Goal: Information Seeking & Learning: Learn about a topic

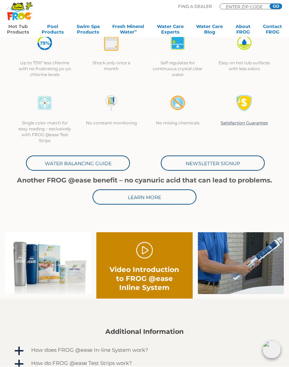
scroll to position [156, 0]
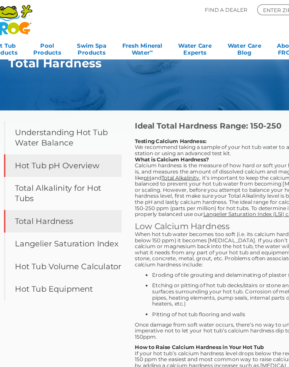
click at [26, 132] on link "Hot Tub pH Overview" at bounding box center [64, 132] width 93 height 18
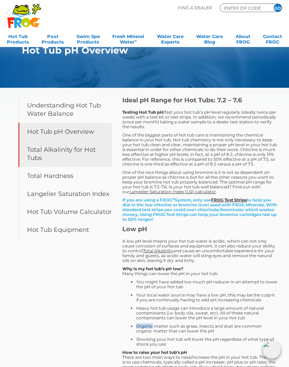
click at [36, 151] on link "Total Alkalinity for Hot Tubs" at bounding box center [64, 154] width 93 height 26
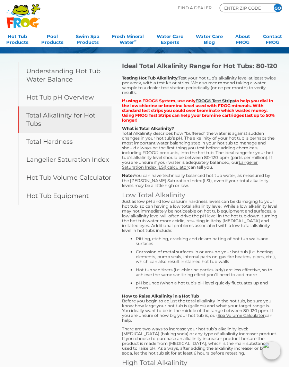
scroll to position [34, 0]
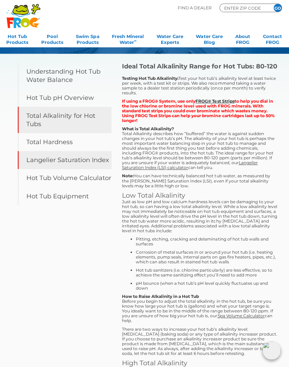
click at [42, 154] on link "Langelier Saturation Index" at bounding box center [64, 160] width 93 height 18
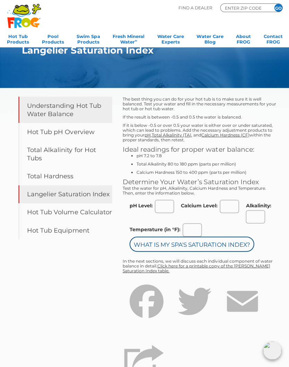
click at [30, 117] on link "Understanding Hot Tub Water Balance" at bounding box center [64, 110] width 93 height 26
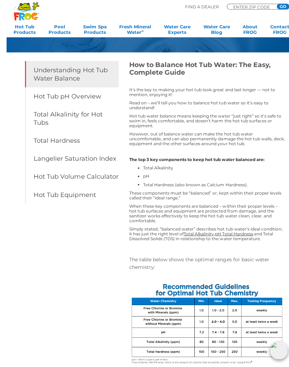
scroll to position [112, 0]
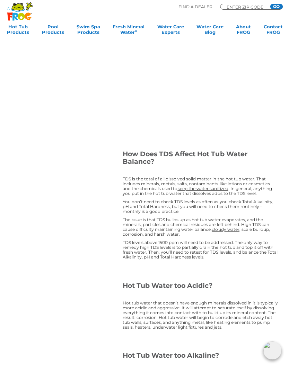
scroll to position [656, 0]
click at [95, 230] on div "Table of Contents Understanding Hot Tub Water Balance Hot Tub pH Overview Total…" at bounding box center [144, 188] width 266 height 1512
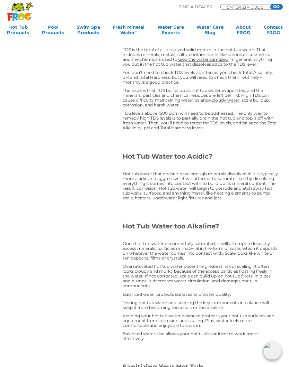
scroll to position [803, 0]
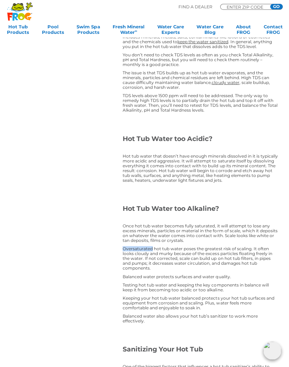
click at [274, 195] on div at bounding box center [199, 198] width 155 height 11
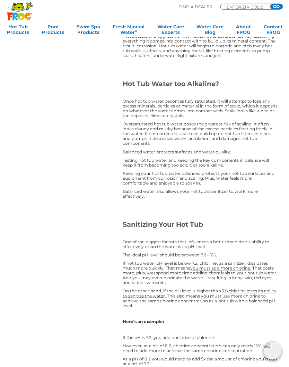
scroll to position [928, 0]
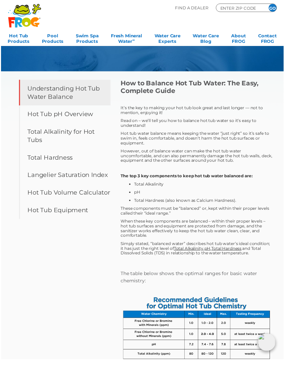
scroll to position [0, 0]
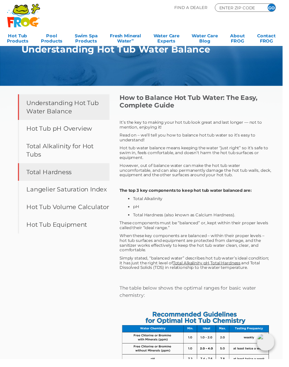
click at [43, 168] on link "Total Hardness" at bounding box center [64, 176] width 93 height 18
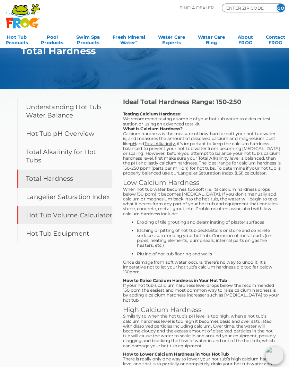
click at [51, 203] on link "Hot Tub Volume Calculator" at bounding box center [64, 212] width 93 height 18
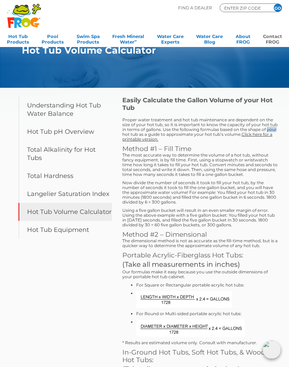
click at [266, 40] on link "Contact FROG" at bounding box center [272, 38] width 19 height 14
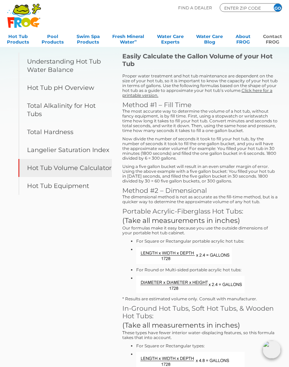
scroll to position [38, 0]
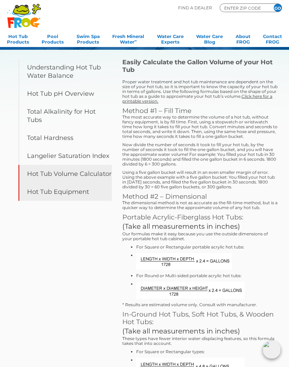
click at [45, 183] on link "Hot Tub Equipment" at bounding box center [64, 192] width 93 height 18
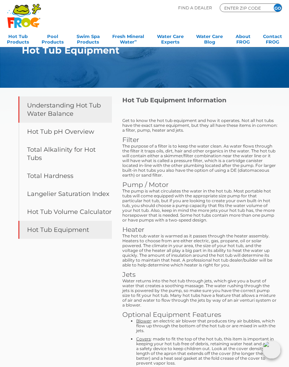
click at [29, 107] on link "Understanding Hot Tub Water Balance" at bounding box center [64, 110] width 93 height 26
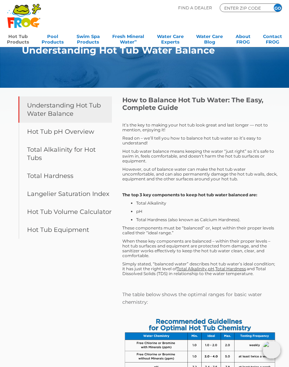
click at [17, 35] on link "Hot Tub Products" at bounding box center [18, 38] width 22 height 14
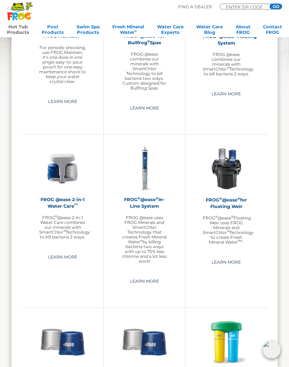
scroll to position [597, 0]
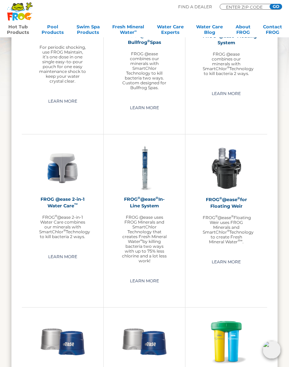
click at [149, 170] on img at bounding box center [144, 168] width 47 height 47
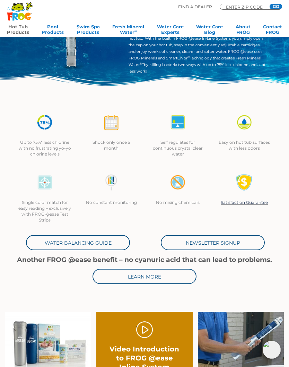
scroll to position [77, 0]
click at [256, 193] on div at bounding box center [244, 187] width 53 height 25
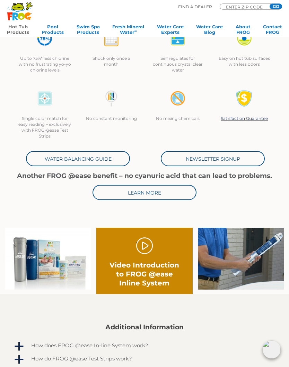
scroll to position [162, 0]
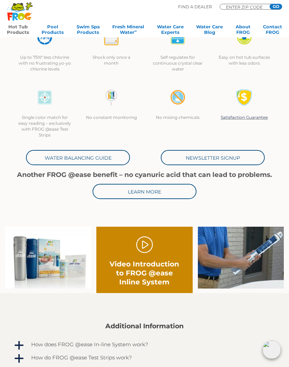
click at [149, 185] on link "Learn More" at bounding box center [144, 191] width 104 height 15
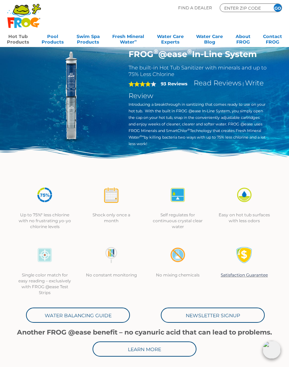
scroll to position [19, 0]
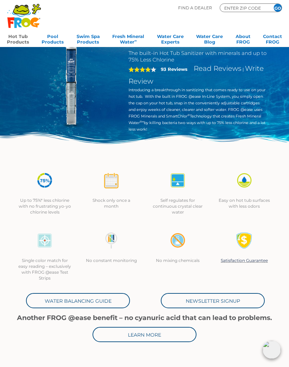
click at [189, 191] on div at bounding box center [177, 184] width 53 height 25
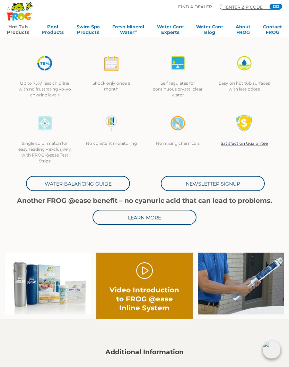
scroll to position [139, 0]
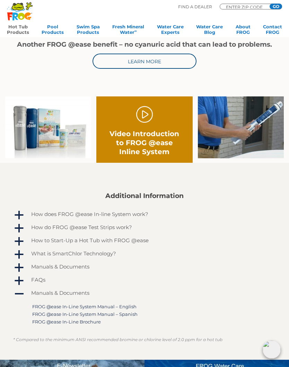
click at [19, 213] on span "a" at bounding box center [19, 216] width 10 height 10
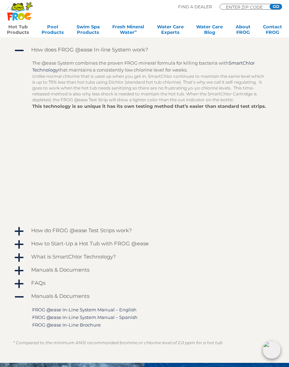
scroll to position [468, 0]
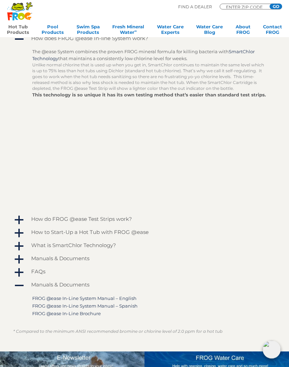
click at [20, 219] on span "a" at bounding box center [19, 221] width 10 height 10
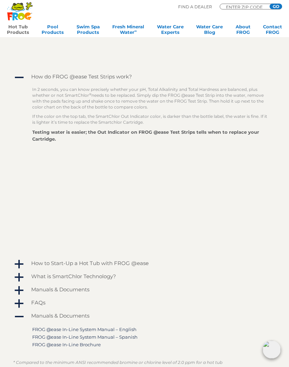
click at [20, 266] on span "a" at bounding box center [19, 265] width 10 height 10
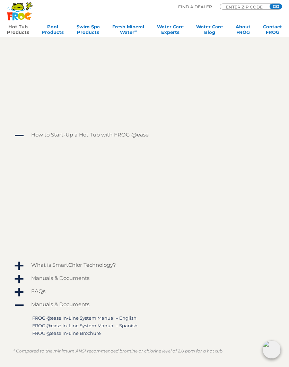
scroll to position [740, 0]
click at [19, 295] on span "a" at bounding box center [19, 293] width 10 height 10
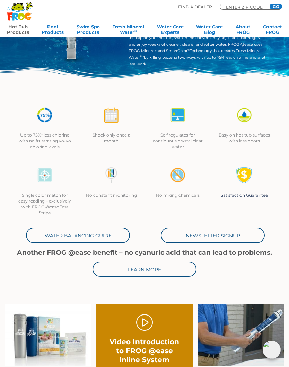
scroll to position [84, 0]
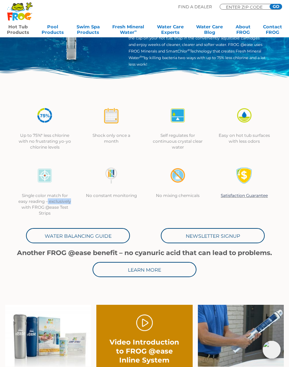
click at [264, 139] on p "Easy on hot tub surfaces with less odors" at bounding box center [244, 139] width 53 height 12
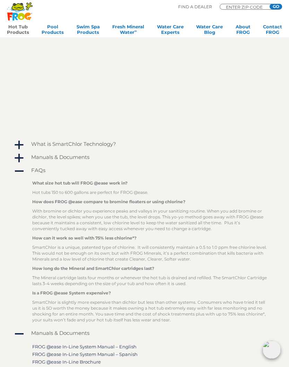
scroll to position [865, 0]
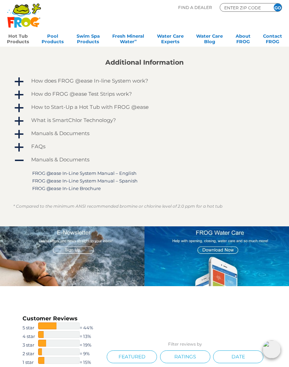
scroll to position [426, 0]
